Goal: Transaction & Acquisition: Download file/media

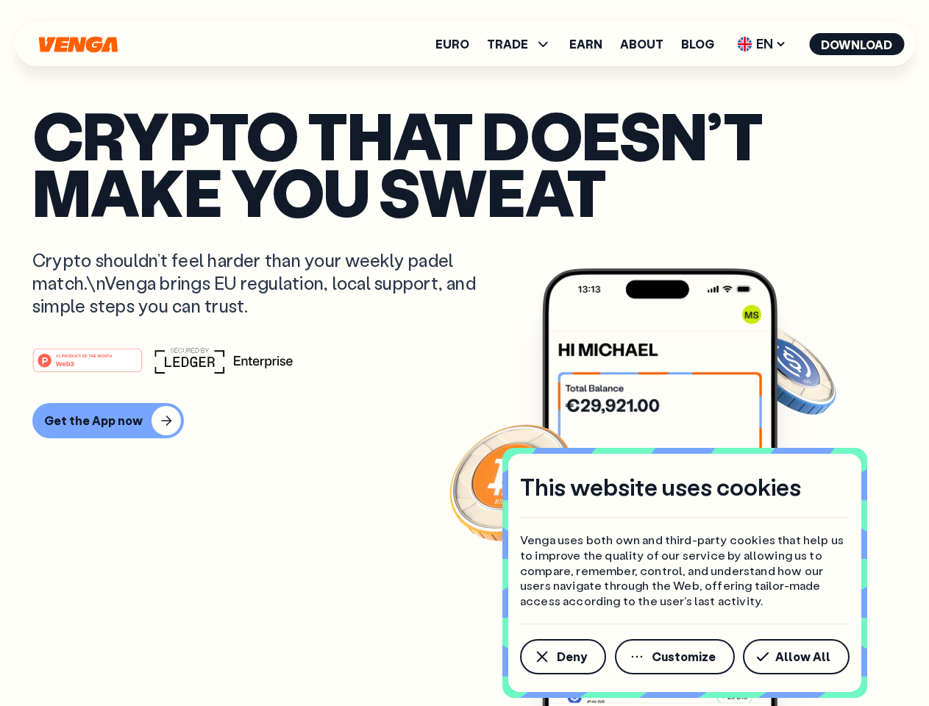
click at [464, 353] on div "#1 PRODUCT OF THE MONTH Web3" at bounding box center [464, 360] width 864 height 26
click at [562, 657] on span "Deny" at bounding box center [572, 657] width 30 height 12
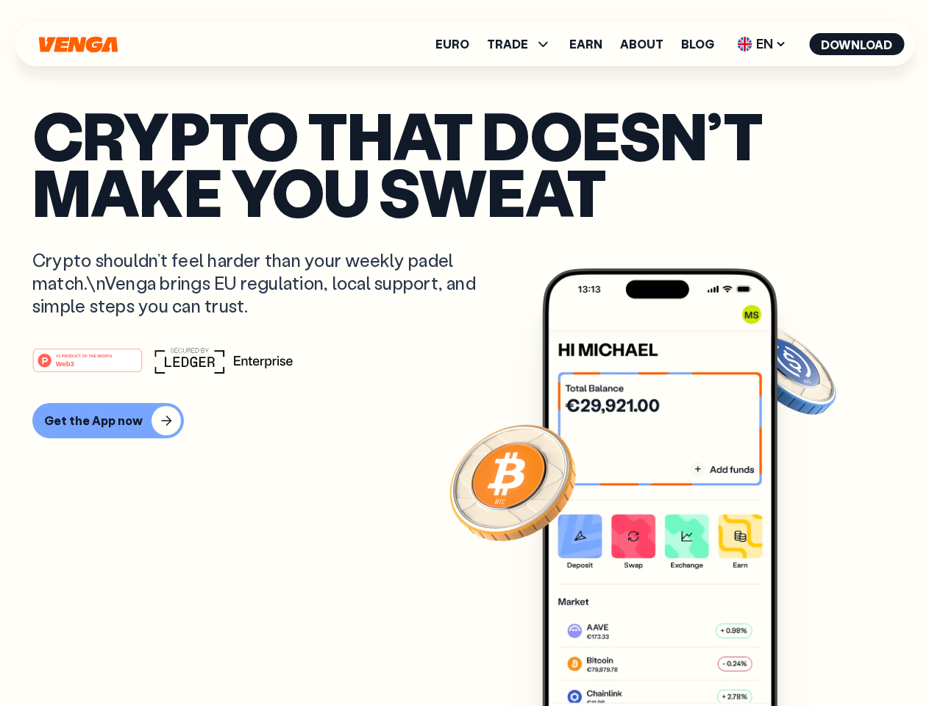
click at [676, 657] on img at bounding box center [659, 515] width 235 height 493
click at [799, 657] on article "Crypto that doesn’t make you sweat Crypto shouldn’t feel harder than your weekl…" at bounding box center [464, 383] width 864 height 552
click at [524, 44] on span "TRADE" at bounding box center [507, 44] width 41 height 12
click at [762, 44] on span "EN" at bounding box center [762, 44] width 60 height 24
click at [857, 44] on button "Download" at bounding box center [856, 44] width 95 height 22
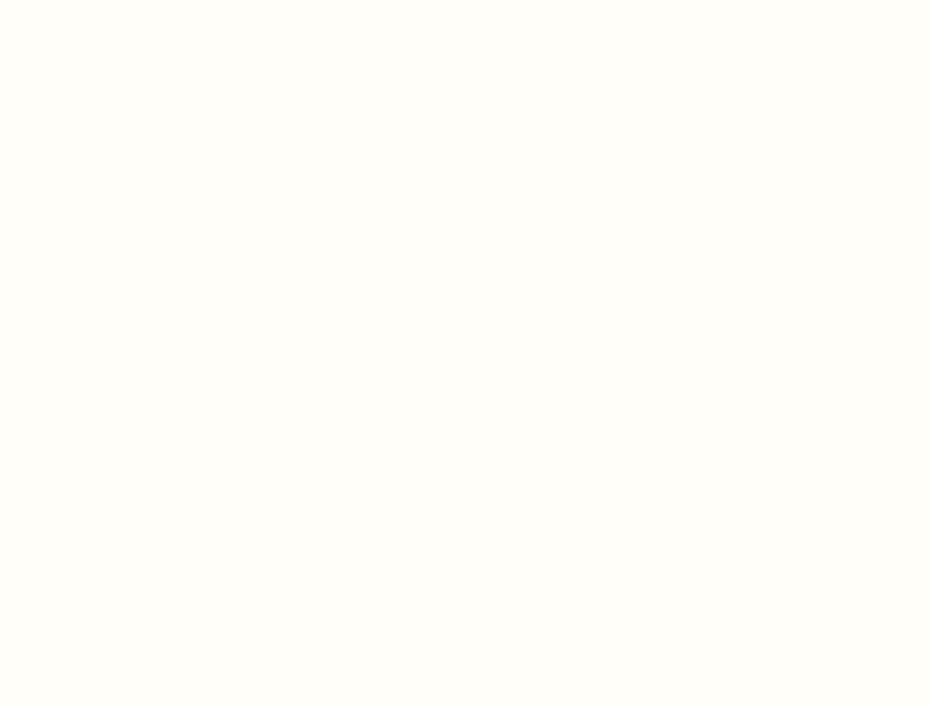
click at [106, 0] on html "This website uses cookies Venga uses both own and third-party cookies that help…" at bounding box center [464, 0] width 929 height 0
click at [90, 0] on html "This website uses cookies Venga uses both own and third-party cookies that help…" at bounding box center [464, 0] width 929 height 0
